Goal: Register for event/course

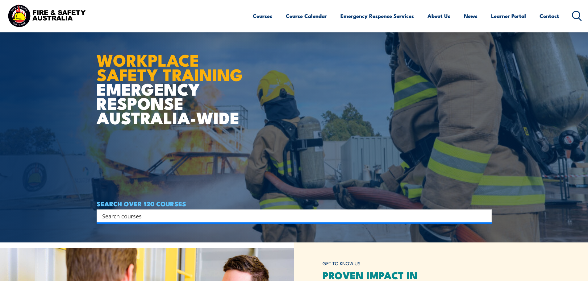
scroll to position [124, 0]
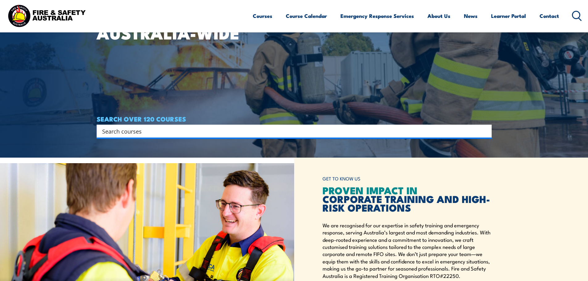
click at [158, 133] on input "Search input" at bounding box center [290, 131] width 376 height 9
click at [292, 18] on link "Course Calendar" at bounding box center [306, 16] width 41 height 16
click at [298, 15] on link "Course Calendar" at bounding box center [306, 16] width 41 height 16
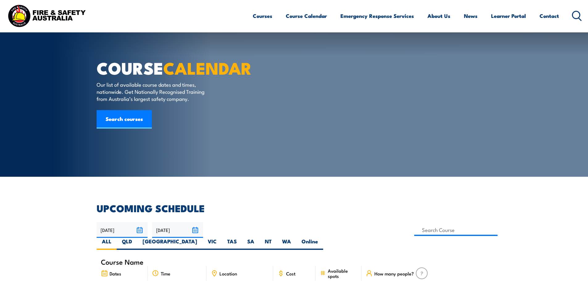
click at [137, 238] on label "QLD" at bounding box center [127, 244] width 21 height 12
click at [136, 238] on input "QLD" at bounding box center [134, 240] width 4 height 4
radio input "true"
click at [137, 238] on label "QLD" at bounding box center [127, 244] width 21 height 12
click at [136, 238] on input "QLD" at bounding box center [134, 240] width 4 height 4
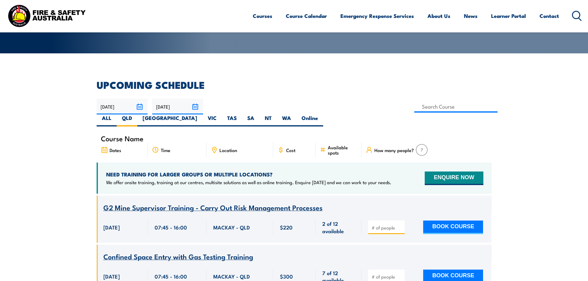
click at [257, 15] on link "Courses" at bounding box center [262, 16] width 19 height 16
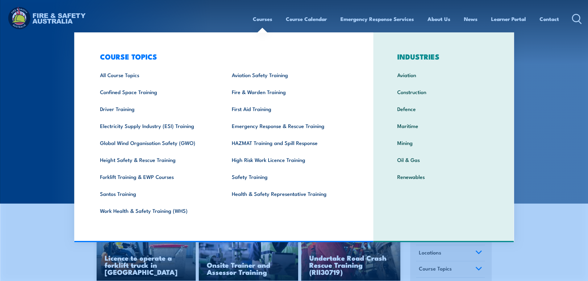
click at [256, 25] on link "Courses" at bounding box center [262, 19] width 19 height 16
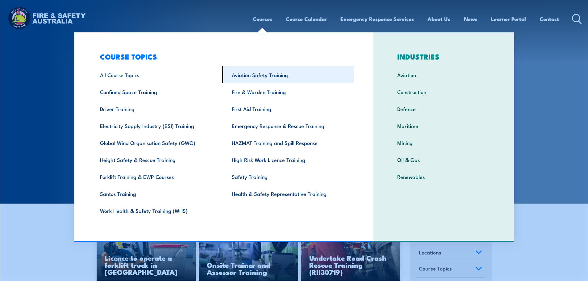
click at [262, 18] on link "Courses" at bounding box center [262, 19] width 19 height 16
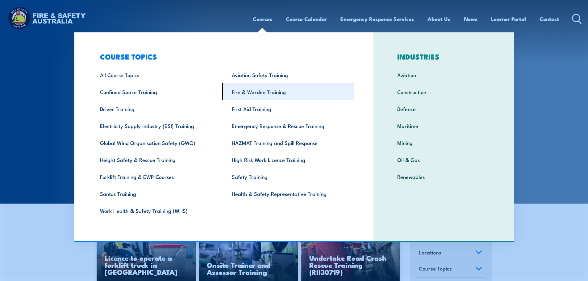
click at [250, 92] on link "Fire & Warden Training" at bounding box center [288, 91] width 132 height 17
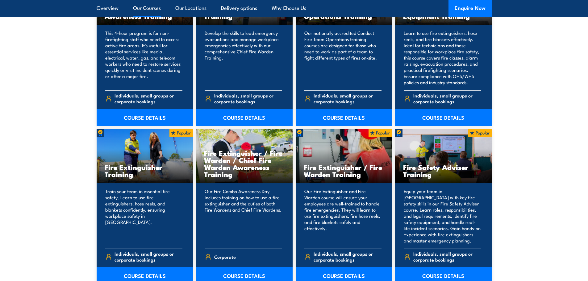
scroll to position [556, 0]
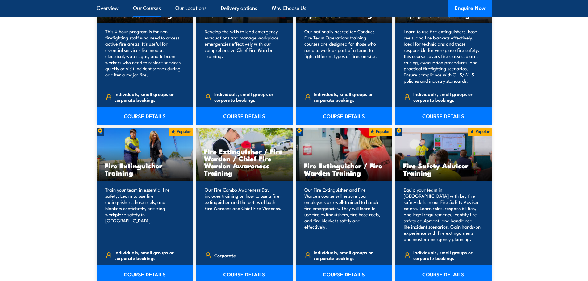
click at [149, 274] on link "COURSE DETAILS" at bounding box center [145, 274] width 97 height 17
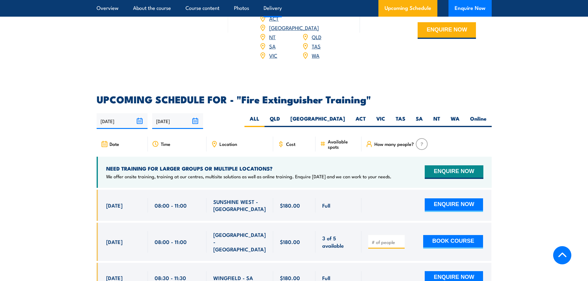
scroll to position [895, 0]
